Goal: Transaction & Acquisition: Purchase product/service

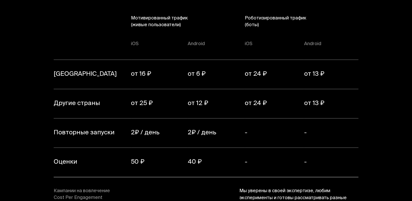
scroll to position [3657, 0]
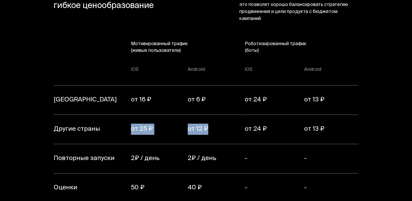
drag, startPoint x: 158, startPoint y: 110, endPoint x: 257, endPoint y: 113, distance: 98.6
click at [243, 115] on tr "Другие страны от 25 ₽ от 12 ₽ от 24 ₽ от 13 ₽" at bounding box center [206, 129] width 305 height 29
click at [262, 115] on td "от 24 ₽" at bounding box center [274, 129] width 59 height 29
click at [261, 115] on td "от 24 ₽" at bounding box center [274, 129] width 59 height 29
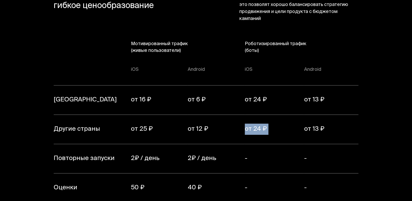
click at [261, 115] on td "от 24 ₽" at bounding box center [274, 129] width 59 height 29
click at [362, 137] on section "Гибкий инструмент гибкое ценообразование В зависимости от популярности запроса …" at bounding box center [206, 125] width 412 height 342
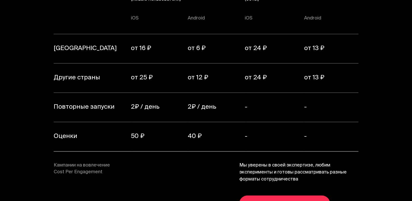
scroll to position [3708, 0]
click at [306, 195] on link "Обсудить с менеджером" at bounding box center [284, 203] width 91 height 17
